Goal: Task Accomplishment & Management: Use online tool/utility

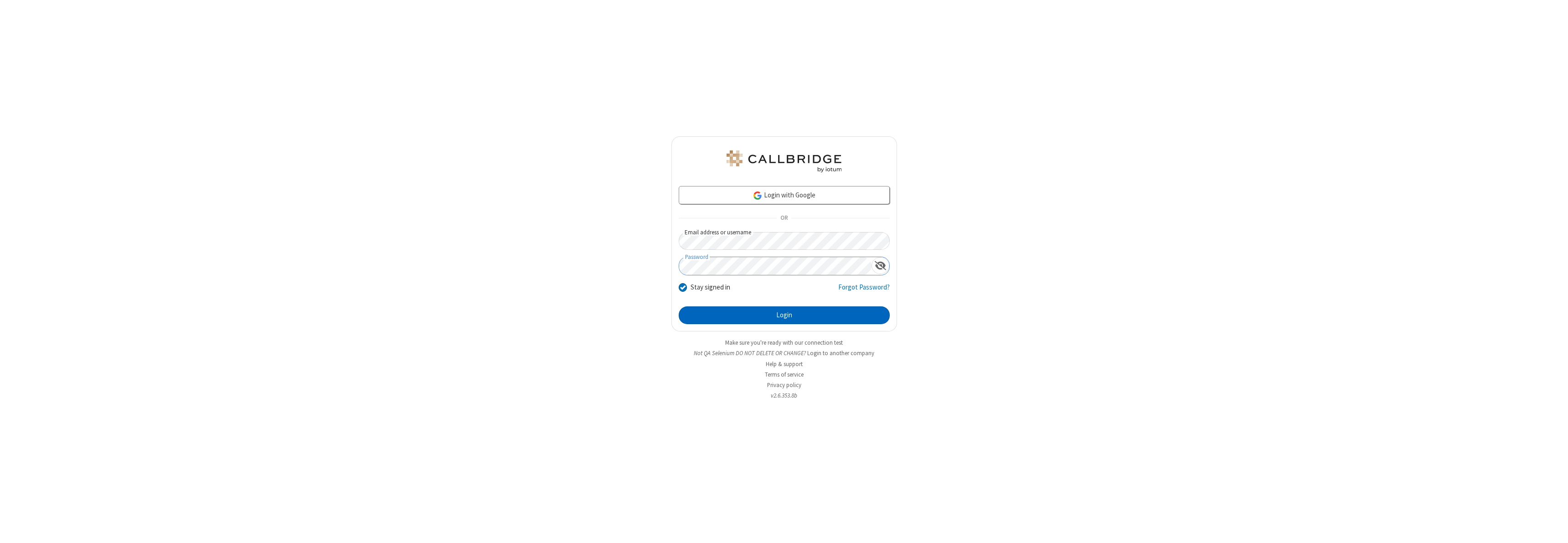
click at [784, 315] on button "Login" at bounding box center [784, 315] width 211 height 18
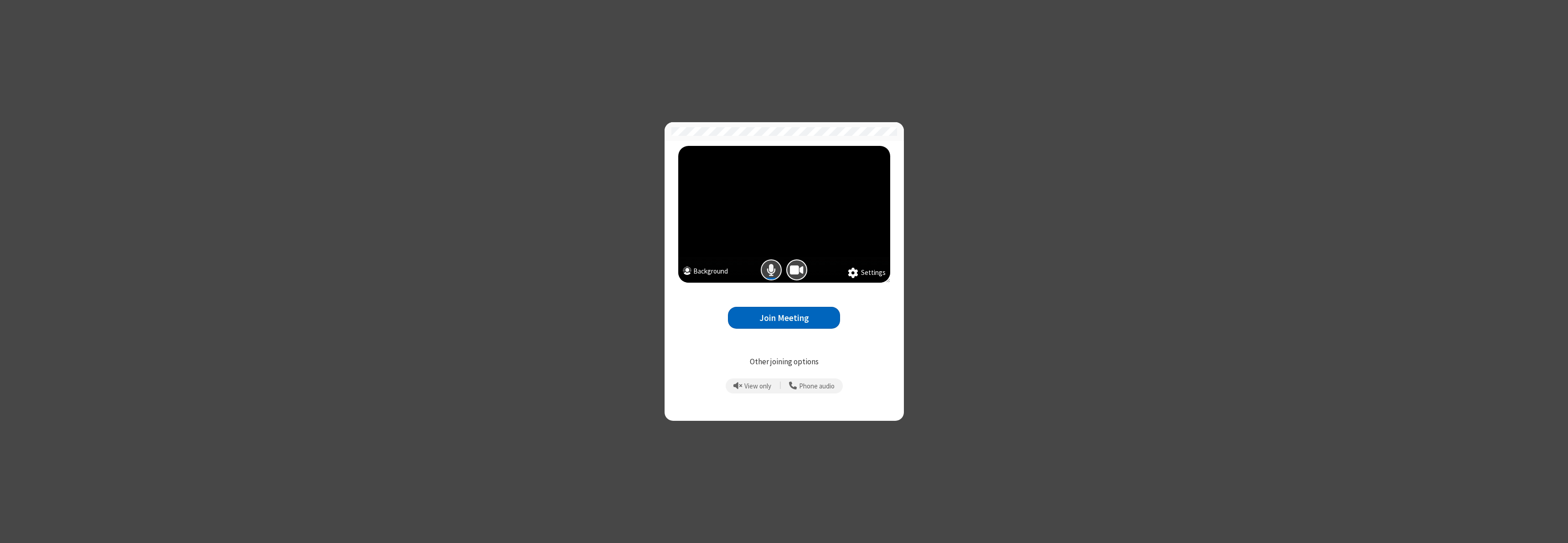
click at [772, 270] on span "Mic is on" at bounding box center [772, 270] width 9 height 13
click at [784, 318] on button "Join Meeting" at bounding box center [784, 318] width 112 height 22
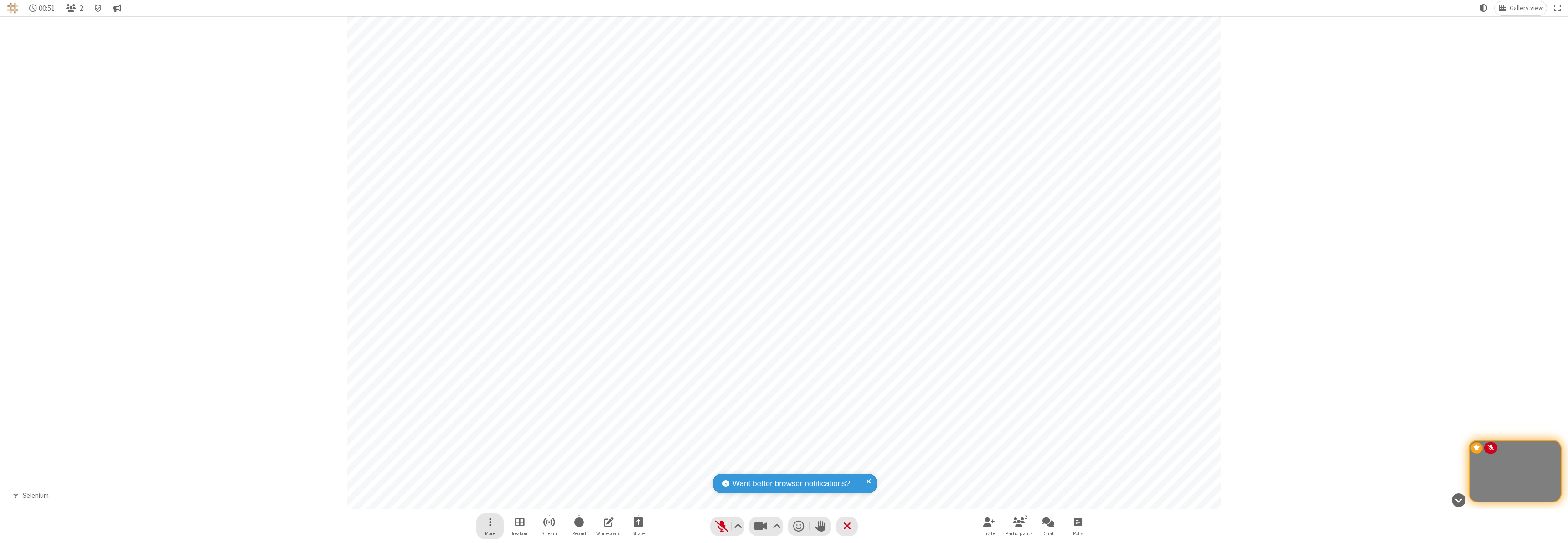
click at [496, 521] on button "More" at bounding box center [490, 526] width 28 height 26
